Goal: Information Seeking & Learning: Learn about a topic

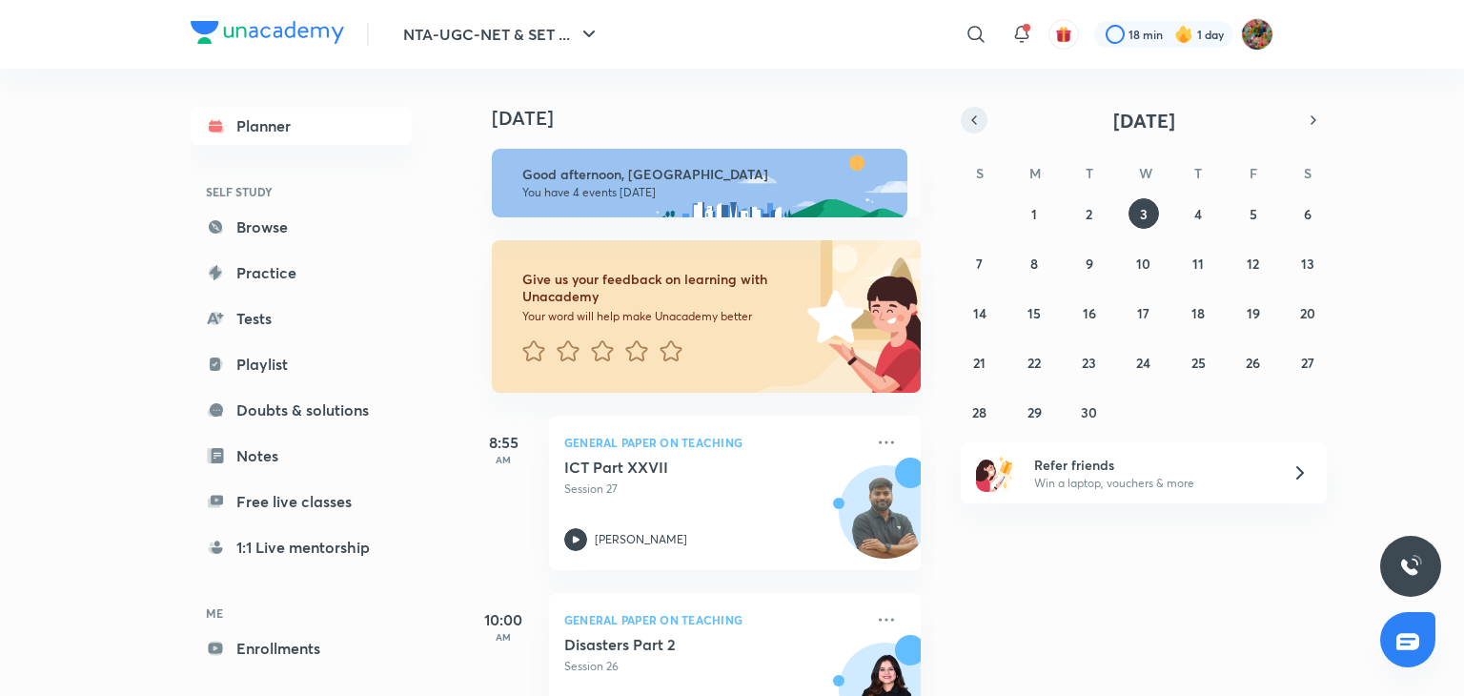
click at [980, 123] on icon "button" at bounding box center [973, 119] width 15 height 17
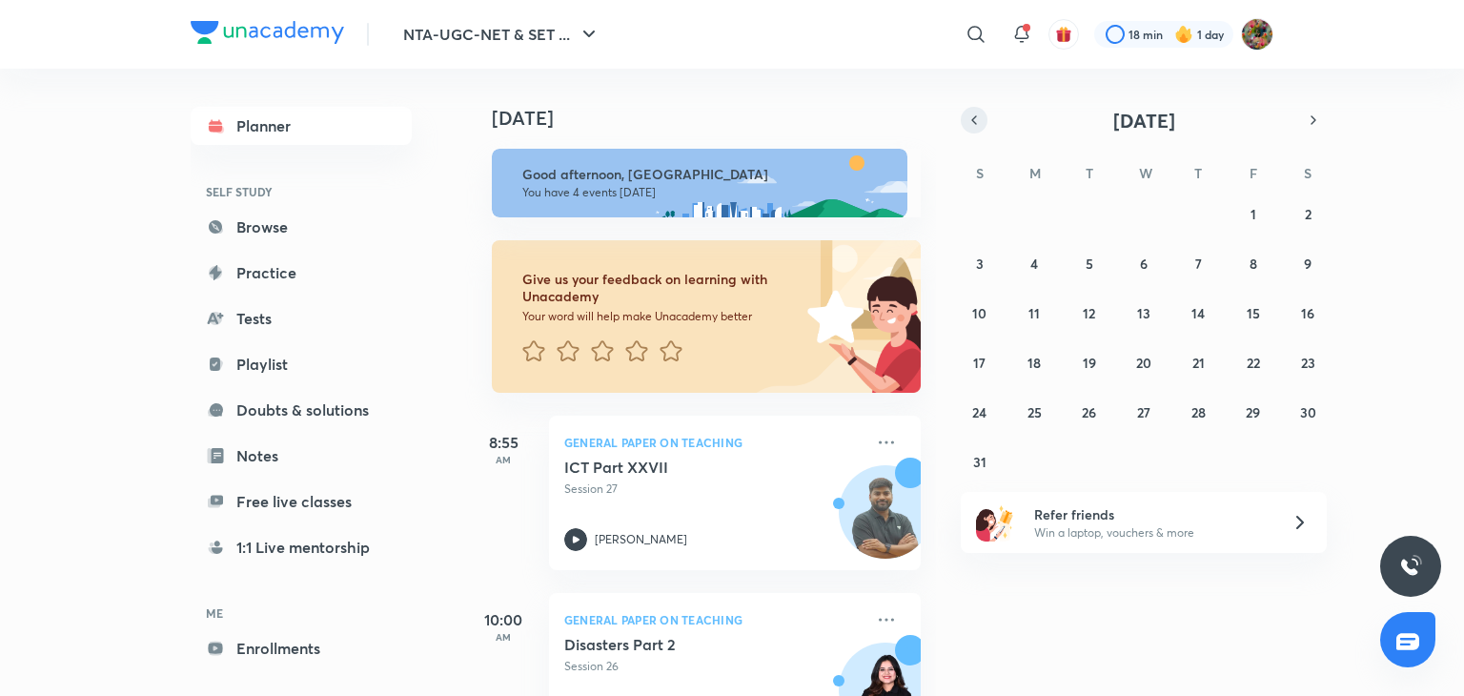
click at [980, 123] on icon "button" at bounding box center [973, 119] width 15 height 17
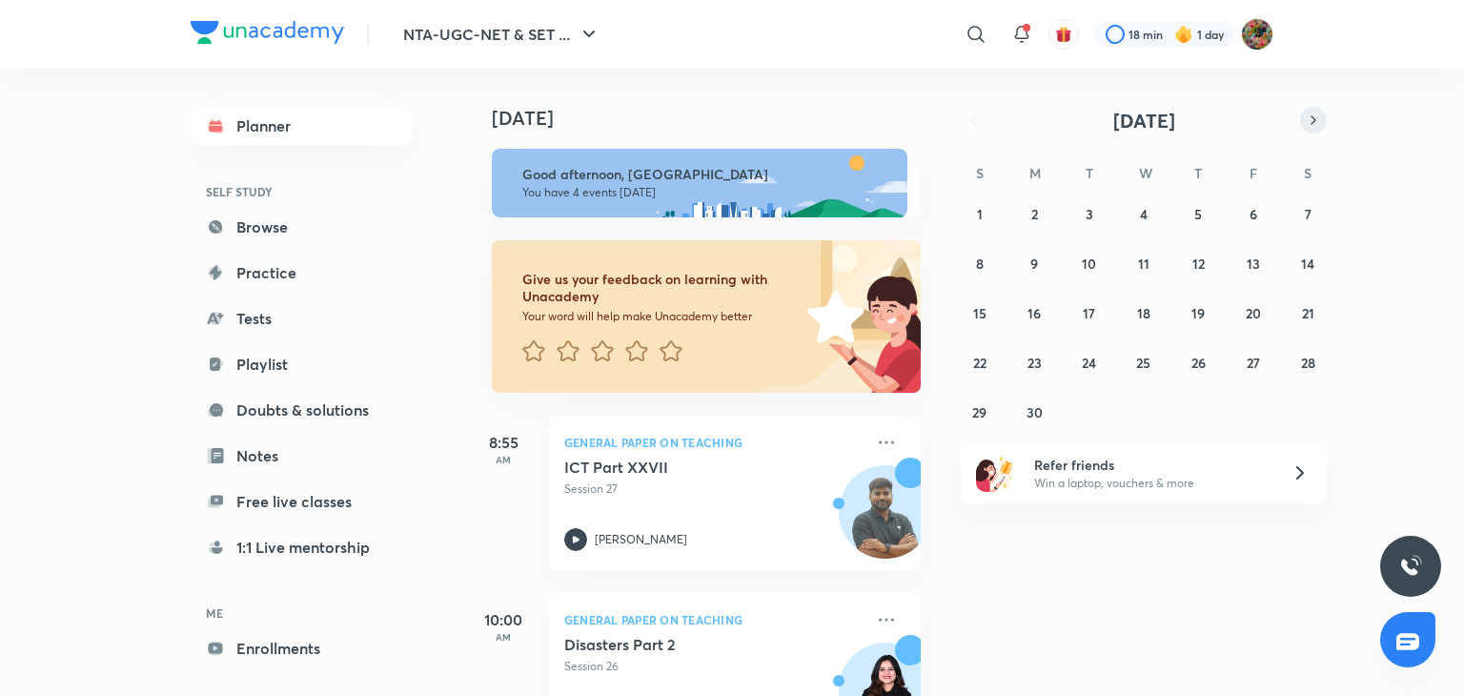
click at [1302, 127] on button "button" at bounding box center [1313, 120] width 27 height 27
click at [1046, 357] on button "21" at bounding box center [1034, 362] width 30 height 30
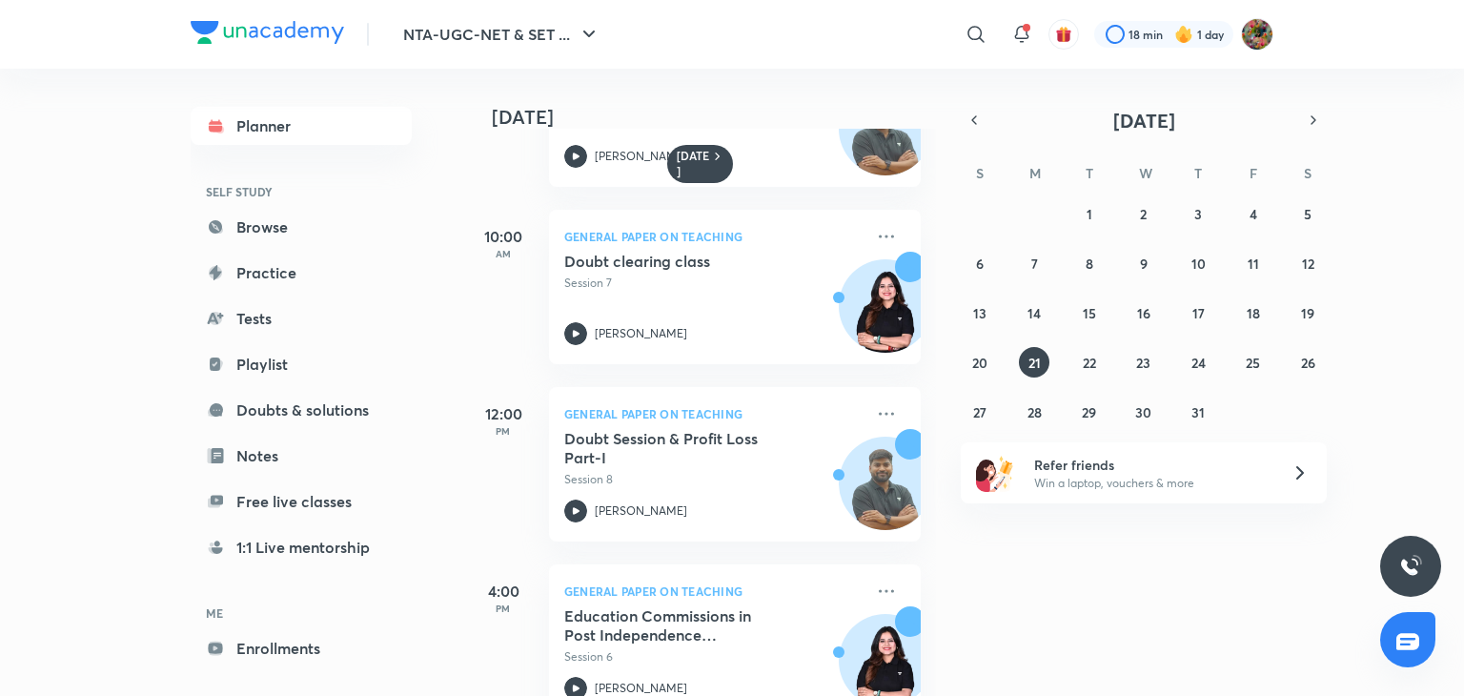
scroll to position [172, 0]
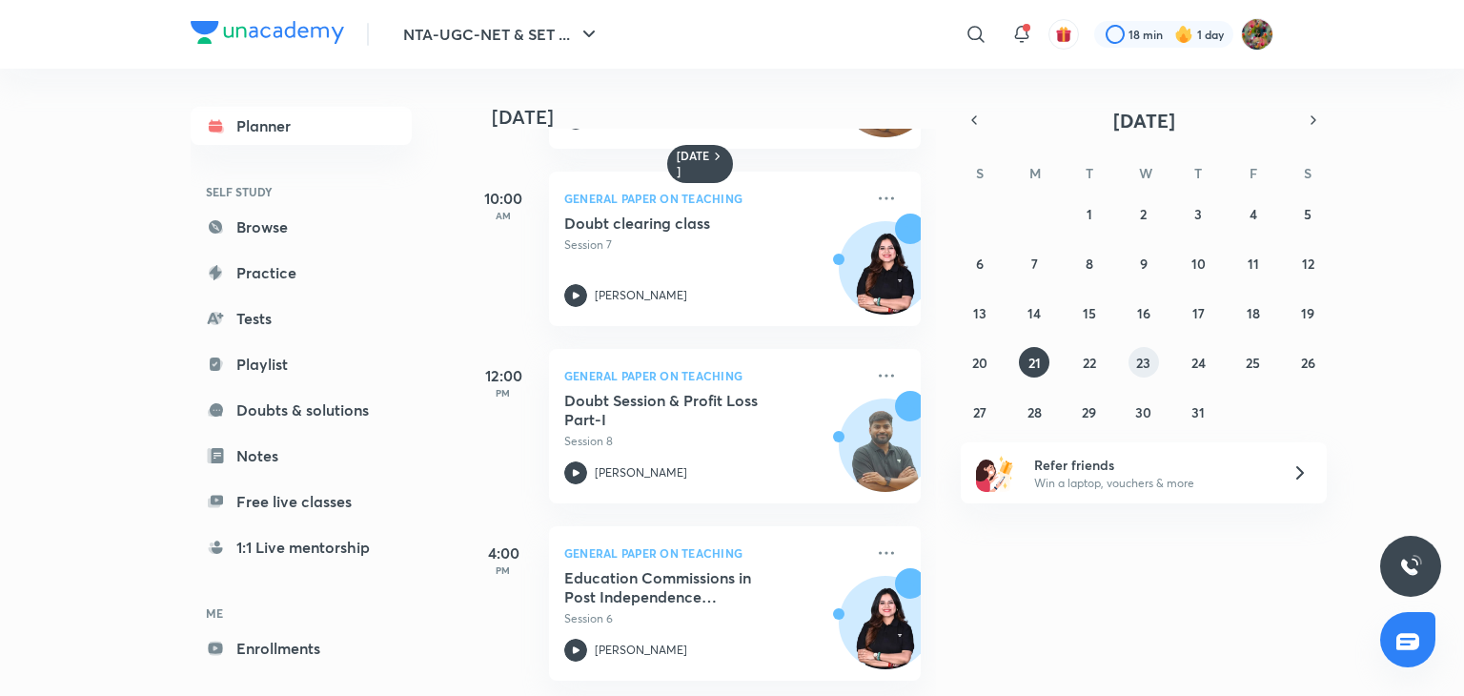
click at [1140, 364] on abbr "23" at bounding box center [1143, 363] width 14 height 18
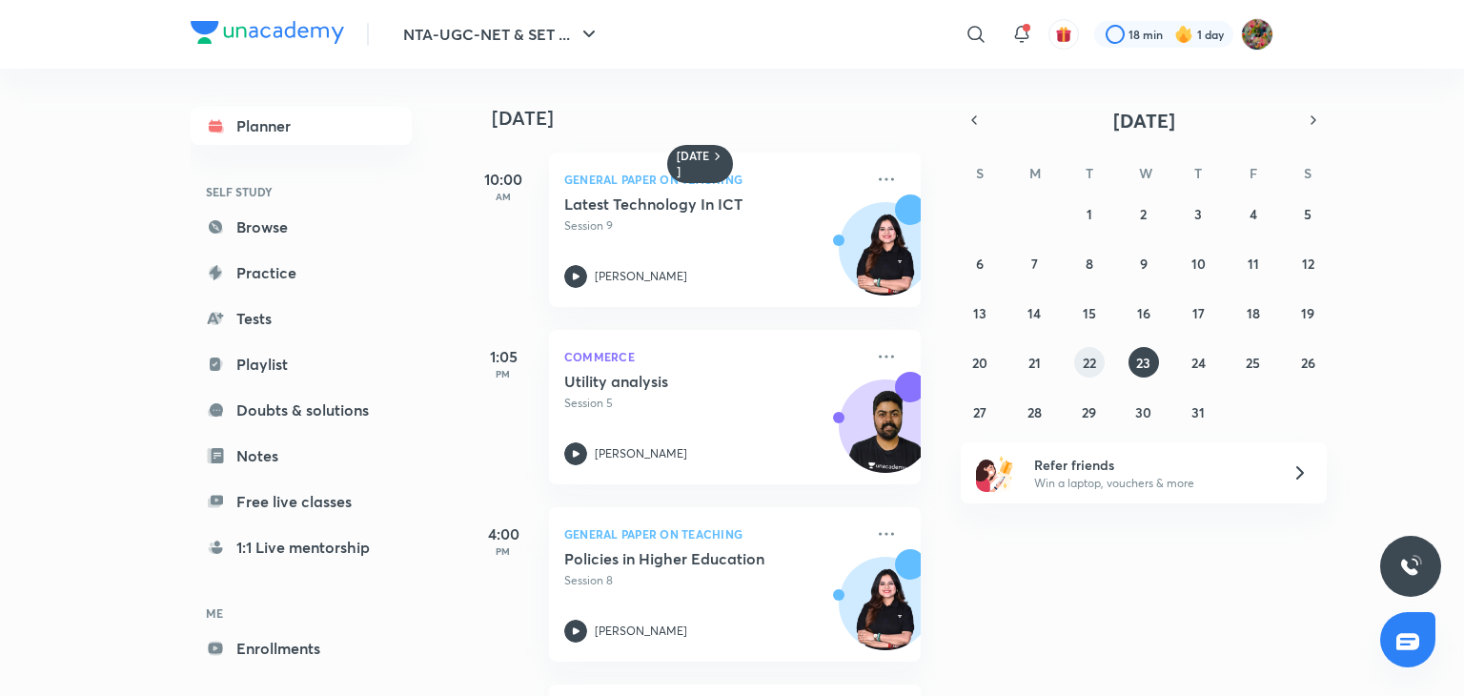
click at [1090, 351] on button "22" at bounding box center [1089, 362] width 30 height 30
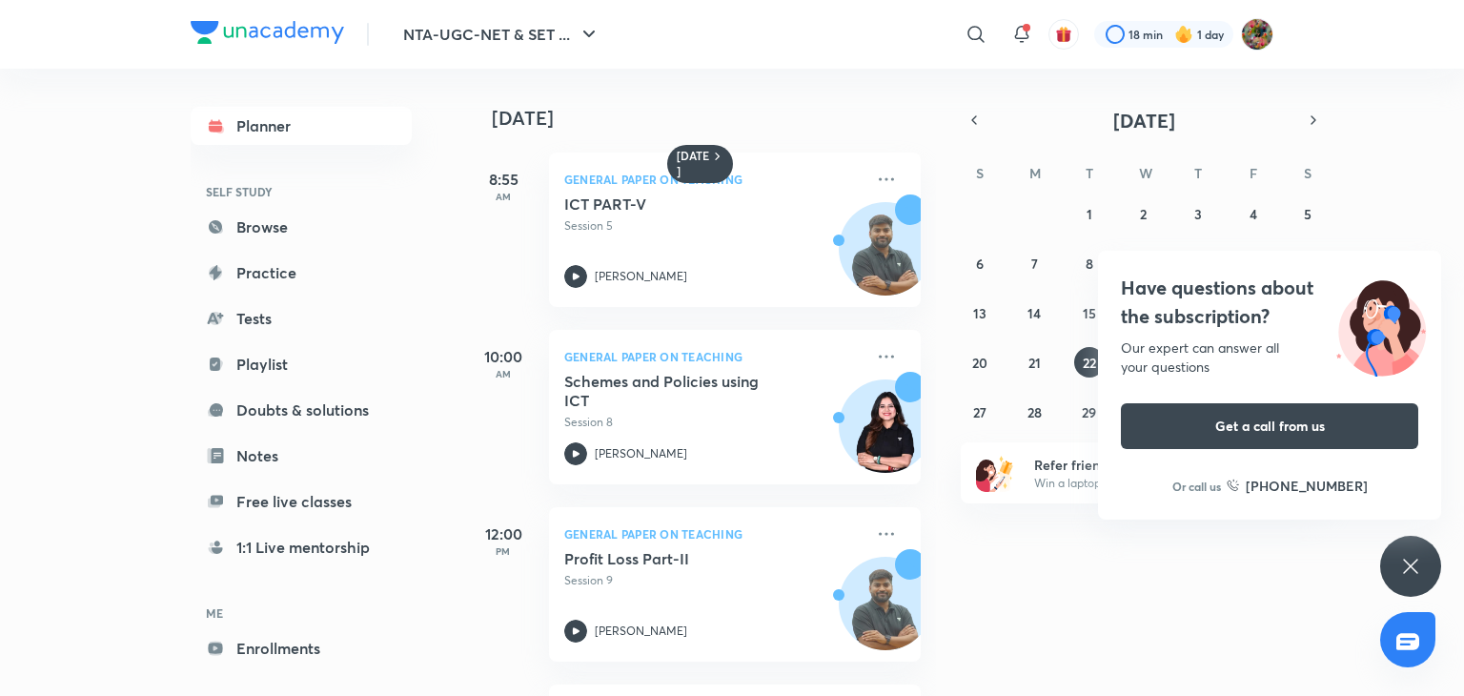
scroll to position [527, 0]
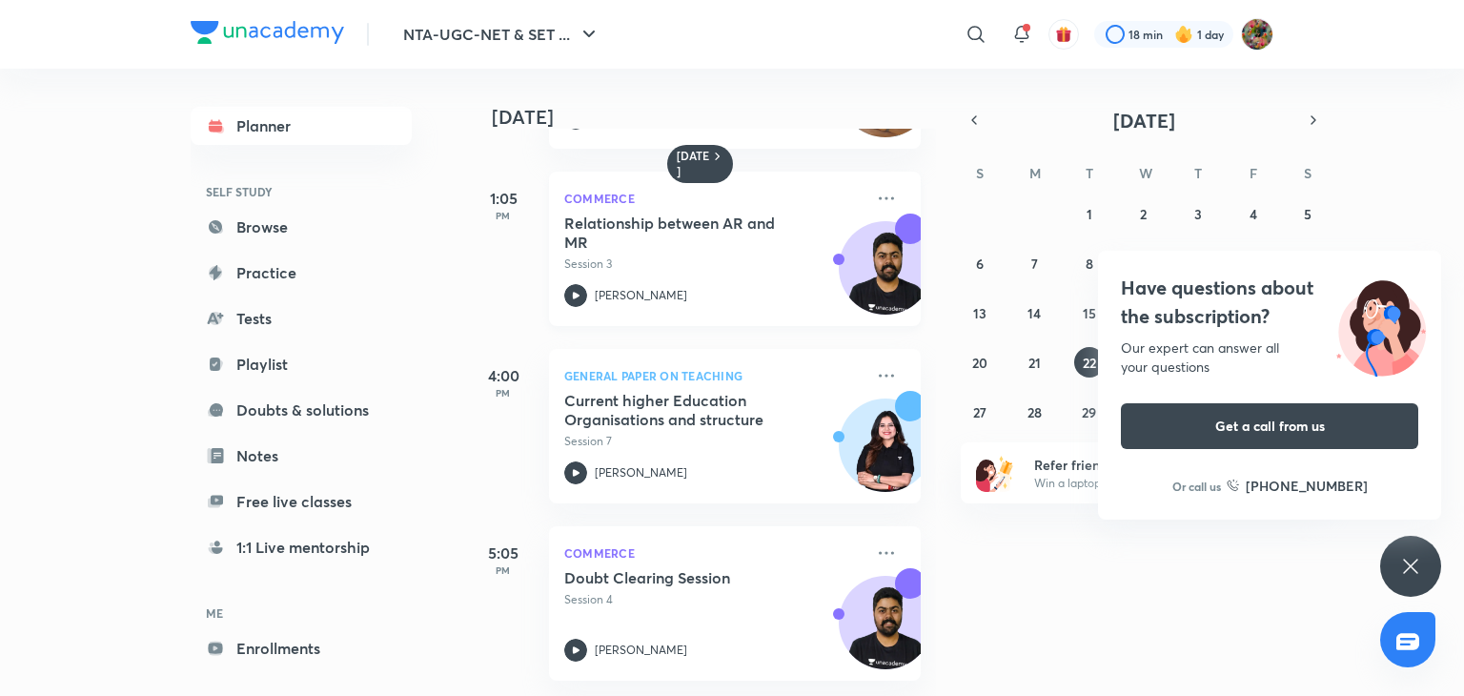
click at [786, 284] on div "[PERSON_NAME]" at bounding box center [713, 295] width 299 height 23
click at [764, 568] on h5 "Doubt Clearing Session" at bounding box center [682, 577] width 237 height 19
